Goal: Information Seeking & Learning: Find specific fact

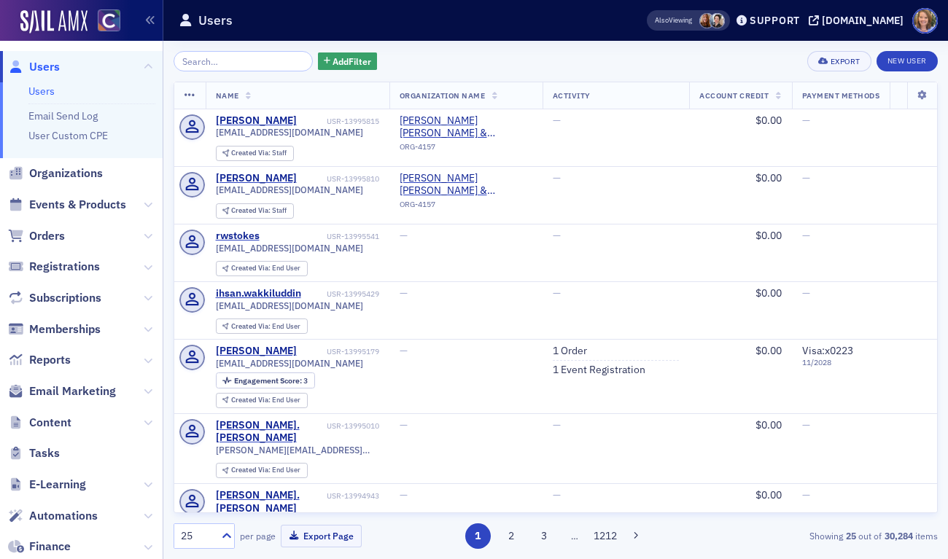
click at [205, 60] on input "search" at bounding box center [243, 61] width 139 height 20
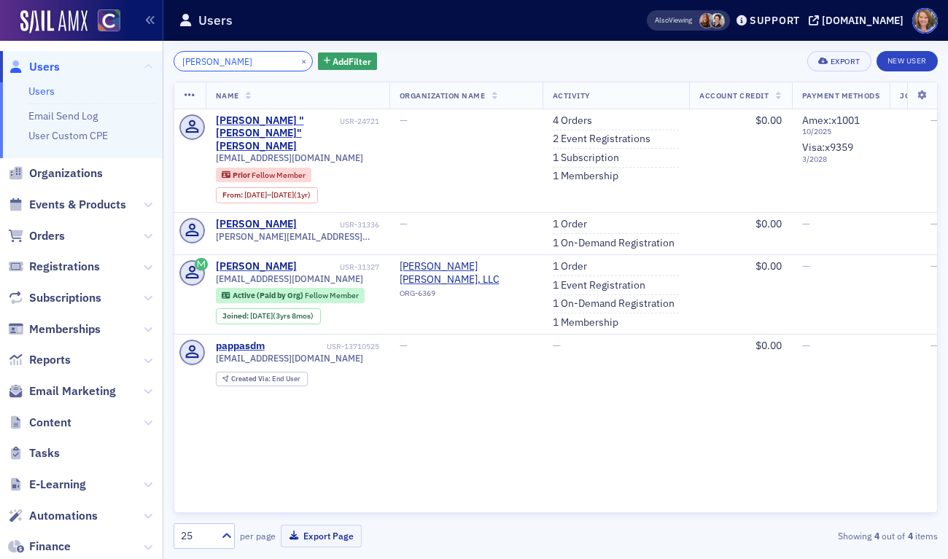
drag, startPoint x: 215, startPoint y: 61, endPoint x: 150, endPoint y: 62, distance: 64.9
click at [150, 62] on div "Users Users Email Send Log User Custom CPE Organizations Events & Products Orde…" at bounding box center [474, 279] width 948 height 559
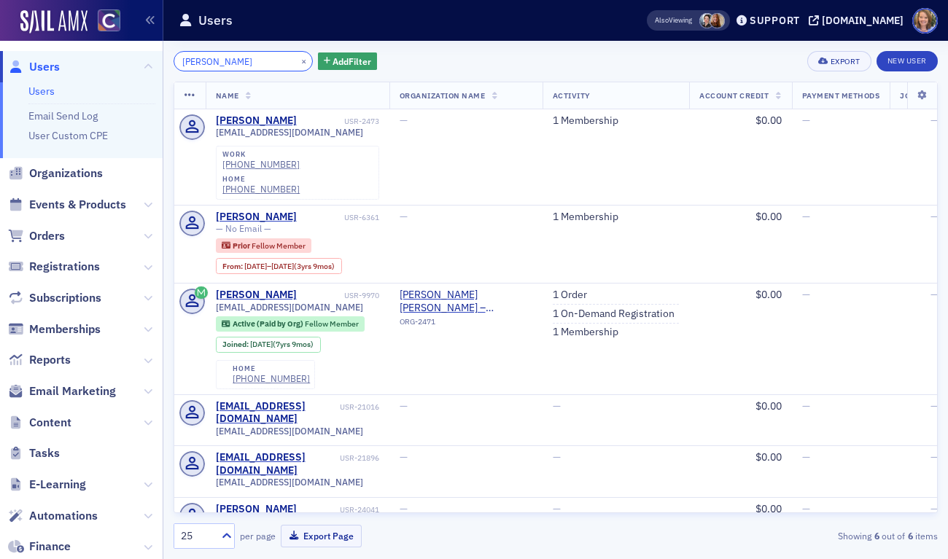
drag, startPoint x: 229, startPoint y: 64, endPoint x: 153, endPoint y: 67, distance: 75.9
click at [153, 67] on div "Users Users Email Send Log User Custom CPE Organizations Events & Products Orde…" at bounding box center [474, 279] width 948 height 559
drag, startPoint x: 221, startPoint y: 67, endPoint x: 175, endPoint y: 62, distance: 46.2
click at [175, 62] on input "[PERSON_NAME]" at bounding box center [243, 61] width 139 height 20
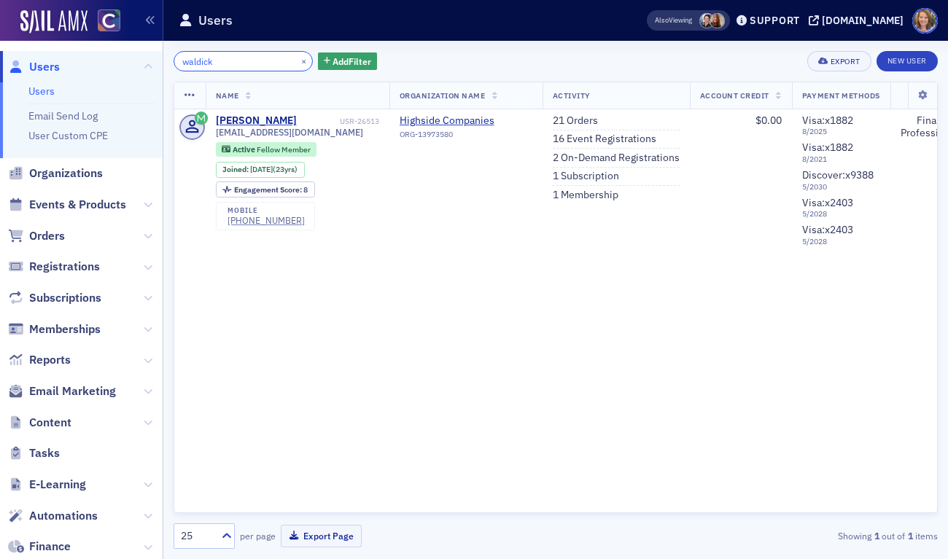
type input "waldick"
